Goal: Check status: Check status

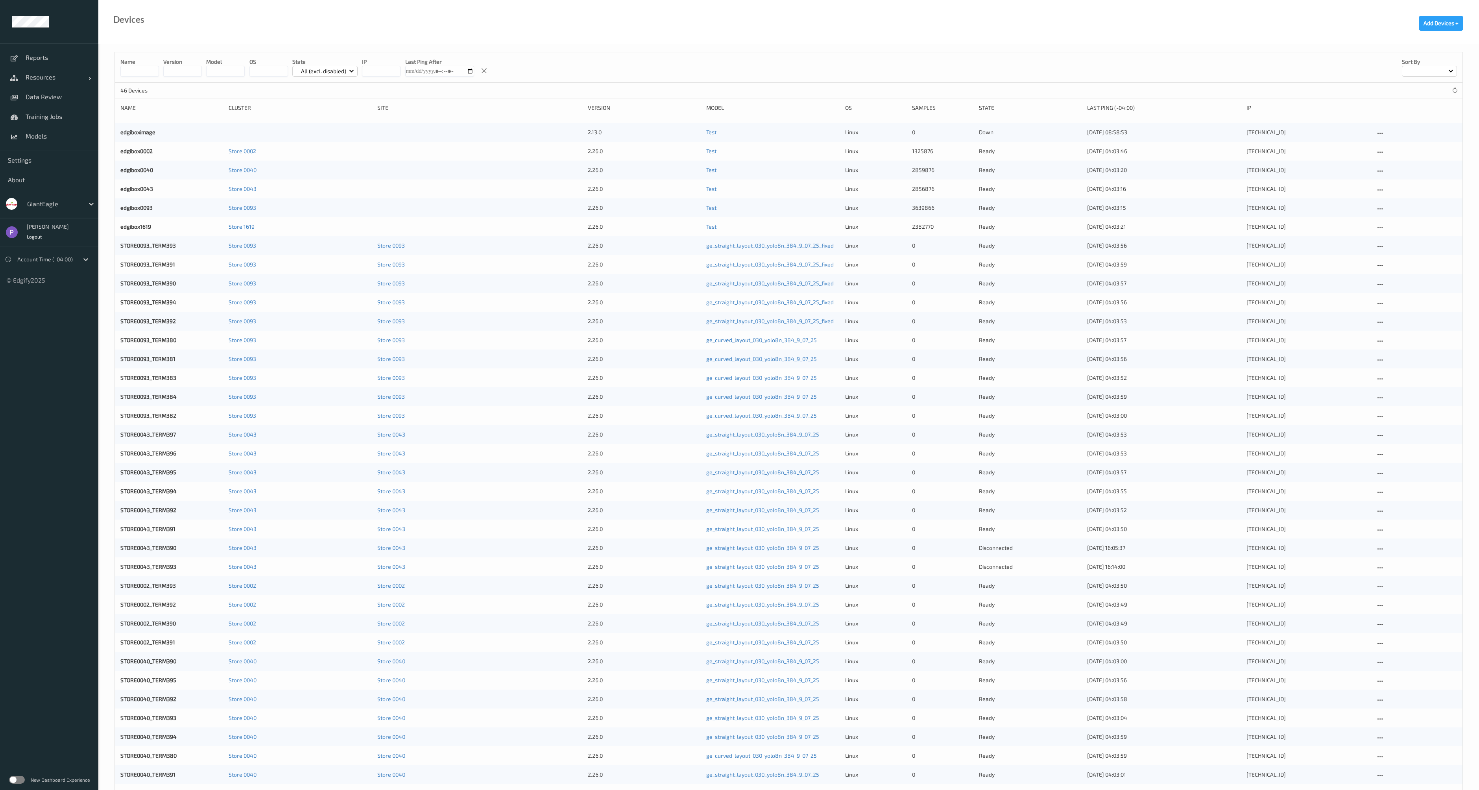
click at [24, 777] on div "New Dashboard Experience" at bounding box center [49, 779] width 98 height 20
click at [22, 778] on label at bounding box center [17, 780] width 16 height 8
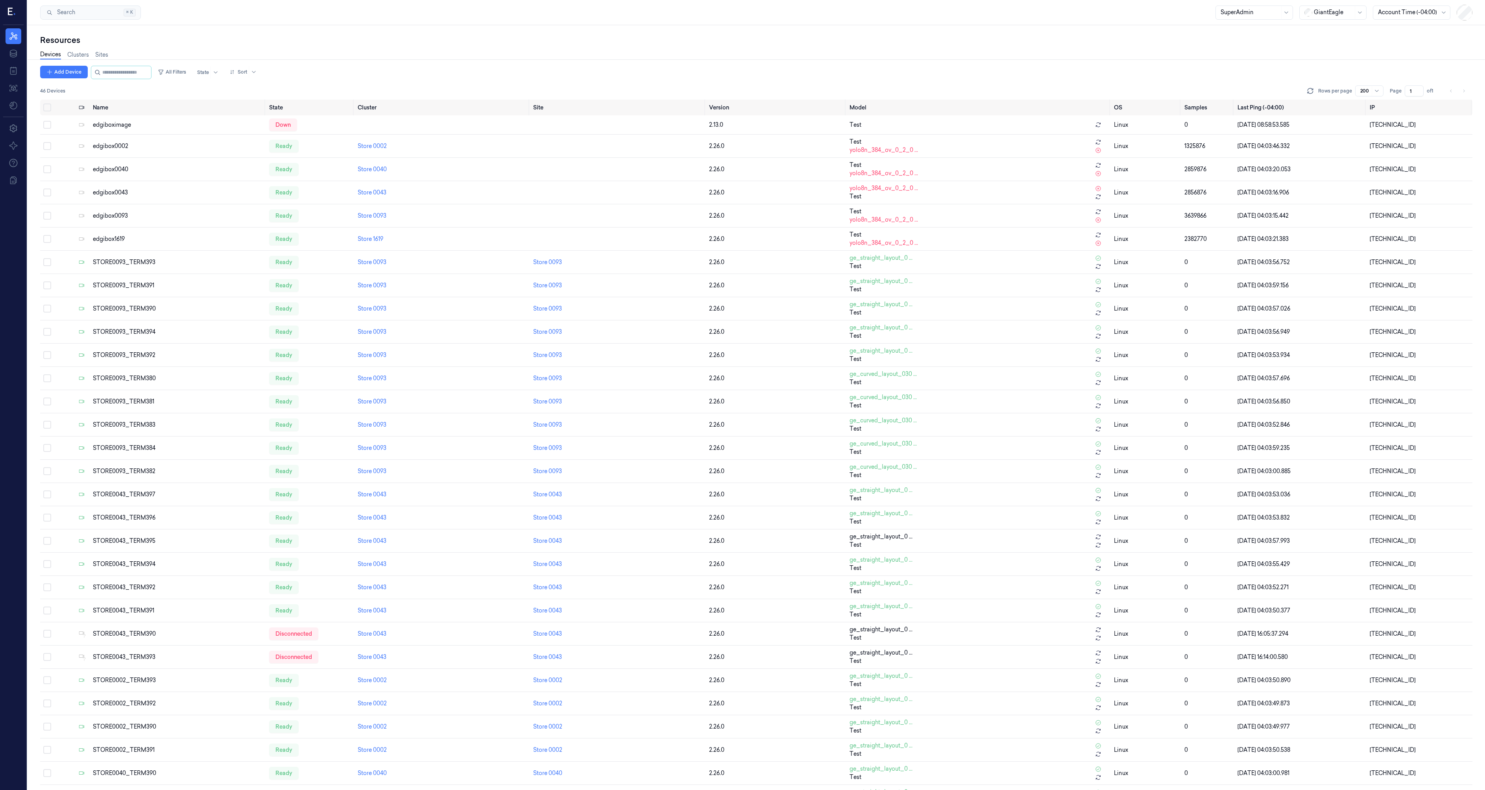
click at [1338, 9] on div at bounding box center [1333, 12] width 39 height 8
type input "d"
click at [204, 306] on div "STORE0093_TERM390" at bounding box center [178, 309] width 170 height 8
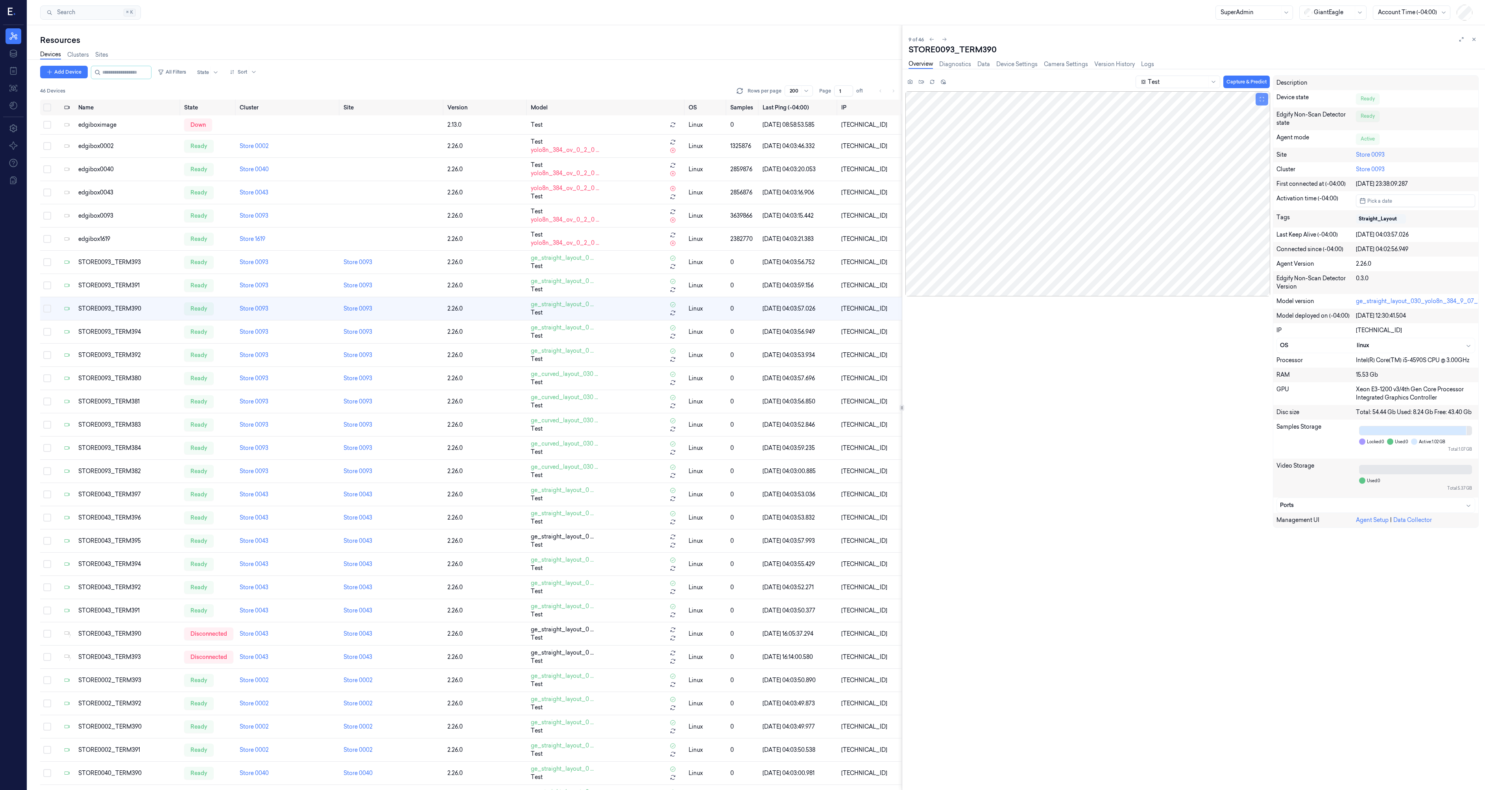
click at [1263, 100] on icon at bounding box center [1262, 99] width 6 height 6
click at [1264, 100] on icon at bounding box center [1262, 99] width 6 height 6
click at [1265, 100] on icon at bounding box center [1262, 99] width 4 height 4
click at [1348, 7] on div "GiantEagle" at bounding box center [1333, 12] width 39 height 13
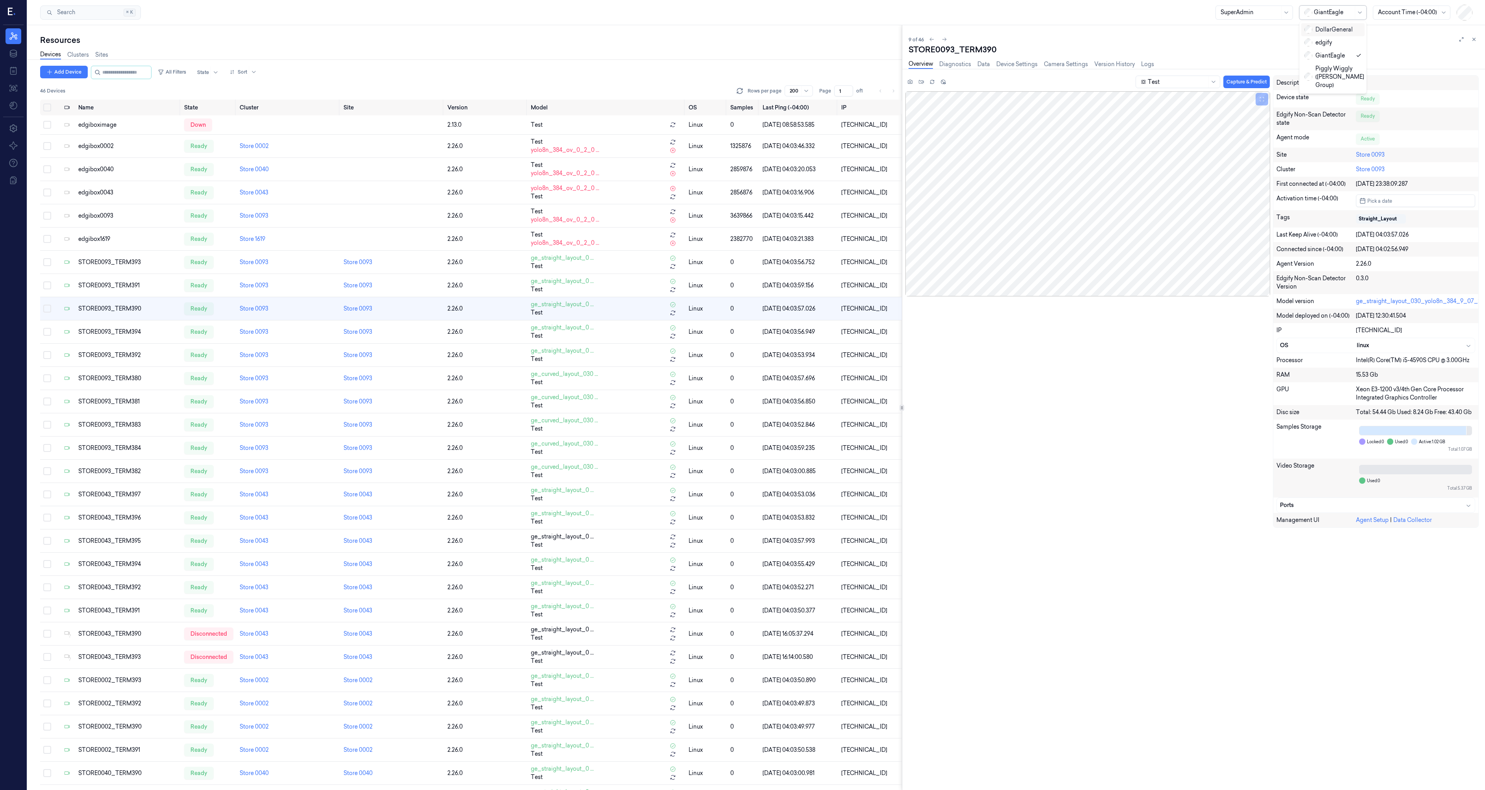
click at [1333, 29] on div "DollarGeneral" at bounding box center [1329, 30] width 48 height 8
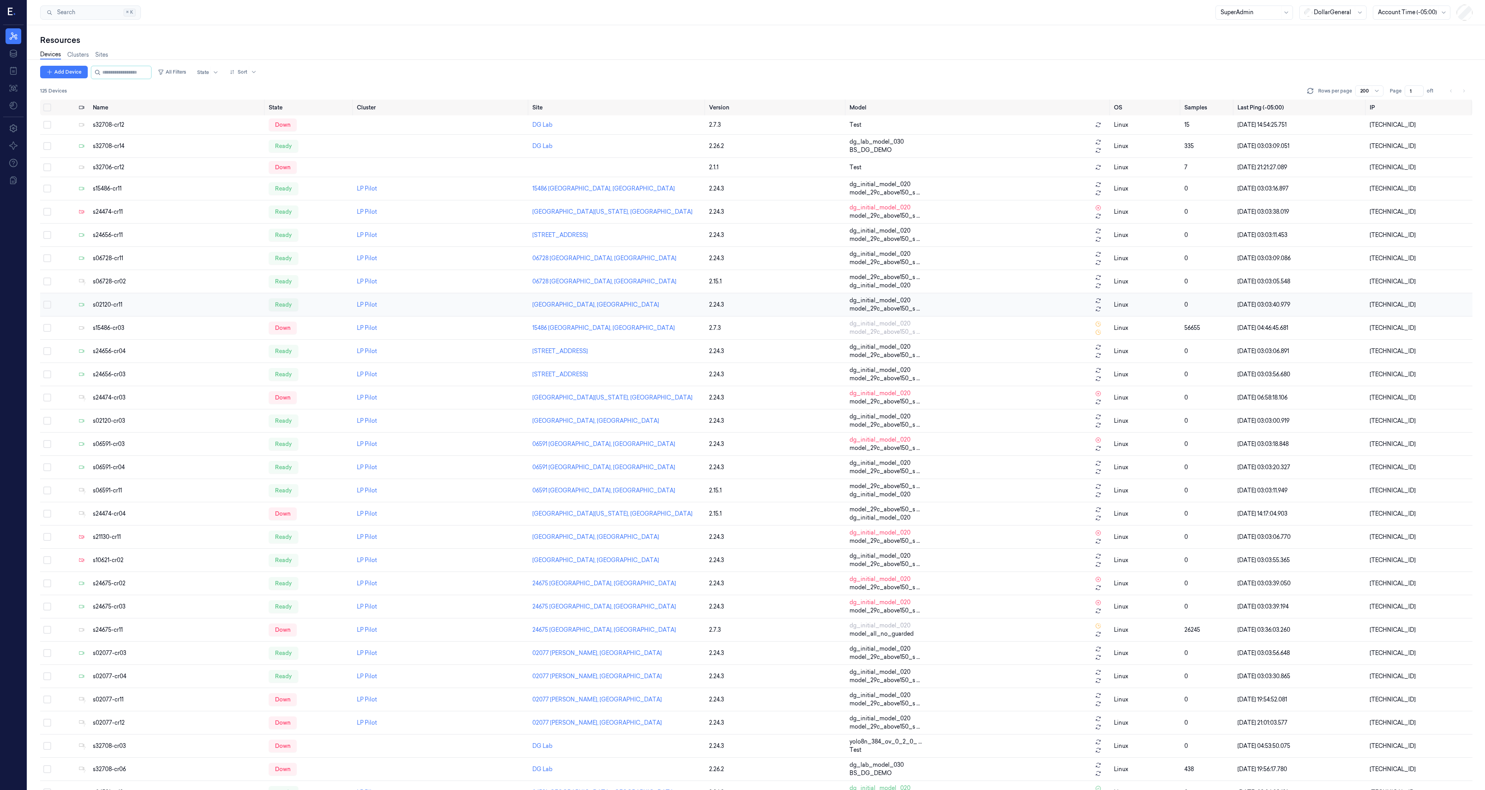
click at [137, 312] on td "s02120-cr11" at bounding box center [178, 304] width 176 height 23
